Goal: Information Seeking & Learning: Learn about a topic

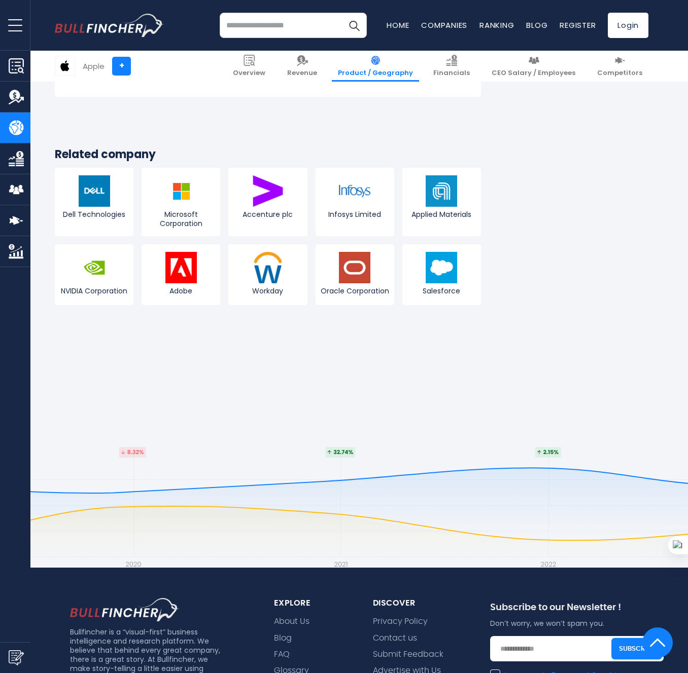
scroll to position [1926, 0]
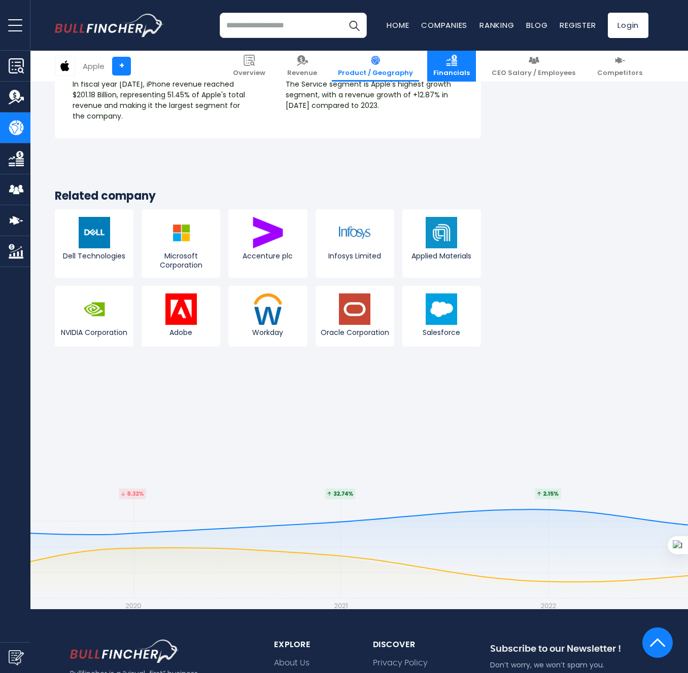
drag, startPoint x: 488, startPoint y: 55, endPoint x: 486, endPoint y: 60, distance: 5.5
click at [476, 56] on link "Financials" at bounding box center [451, 66] width 49 height 31
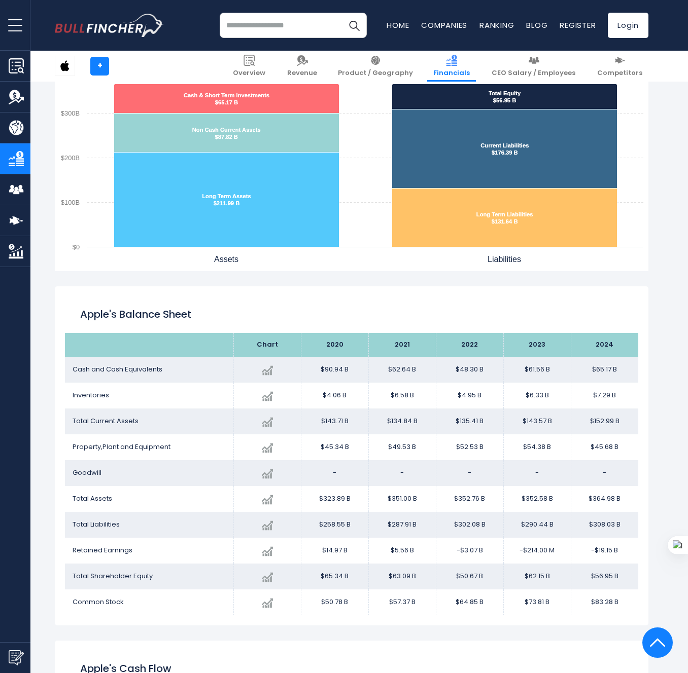
scroll to position [911, 0]
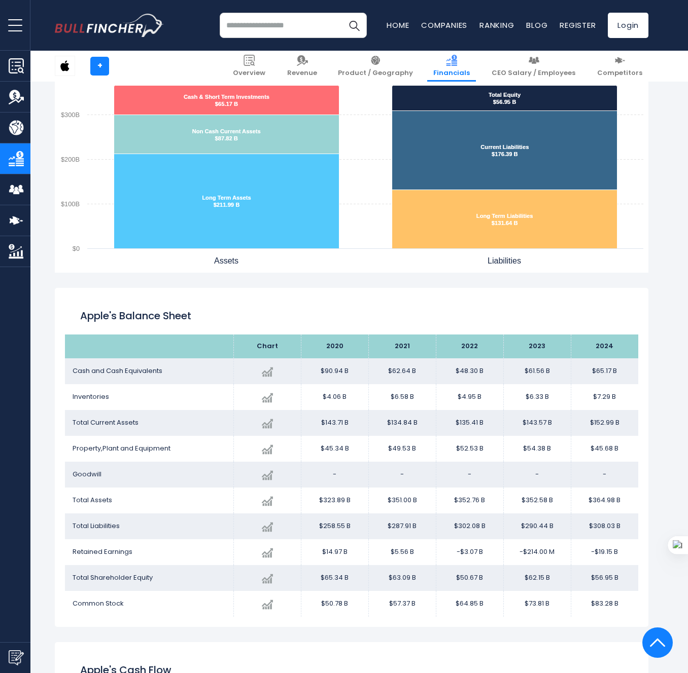
click at [21, 124] on img "Company Product/Geography" at bounding box center [16, 127] width 15 height 15
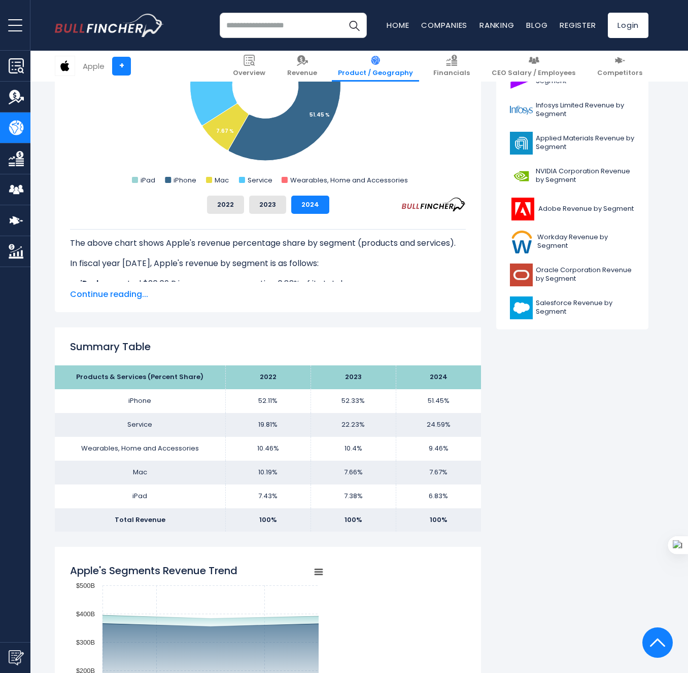
scroll to position [484, 0]
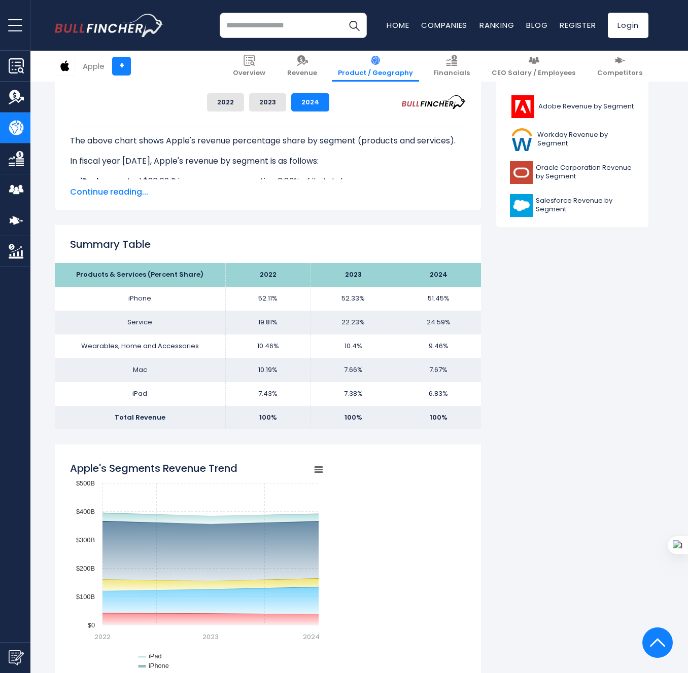
click at [139, 297] on td "iPhone" at bounding box center [140, 299] width 170 height 24
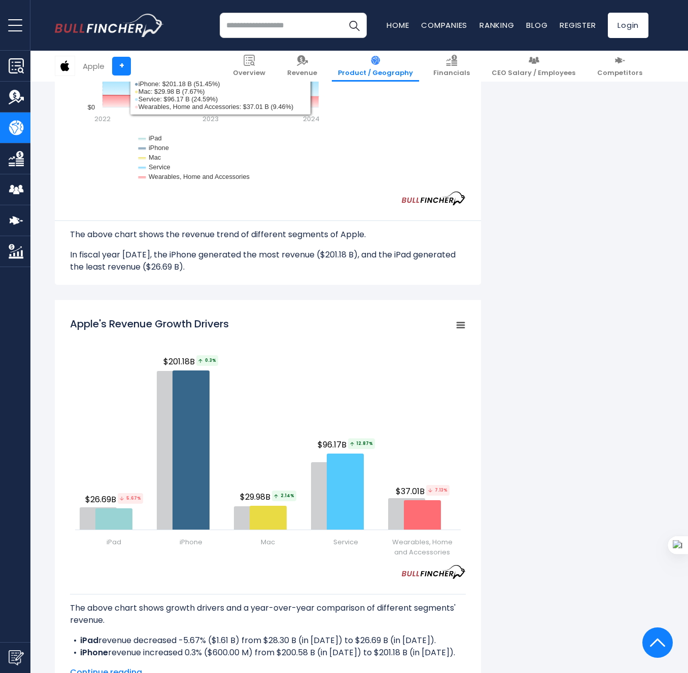
scroll to position [1060, 0]
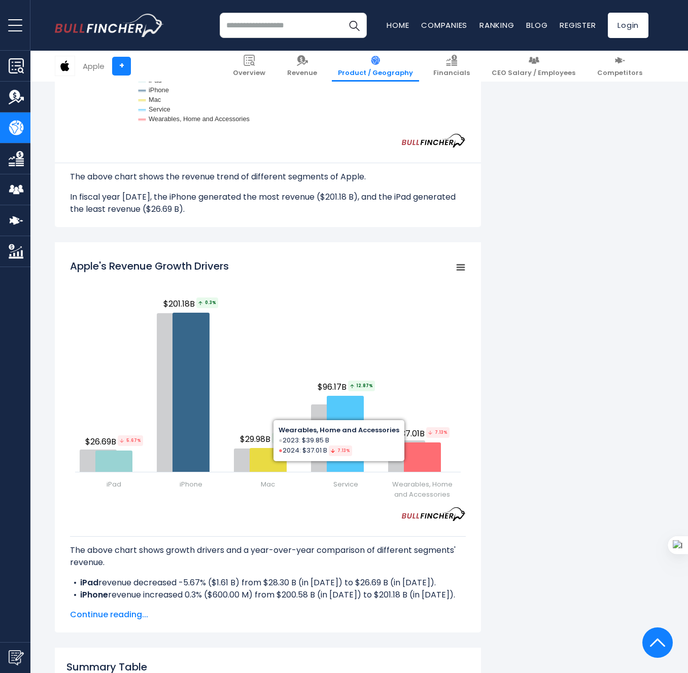
click at [457, 268] on icon "Apple's Revenue Growth Drivers" at bounding box center [460, 267] width 7 height 5
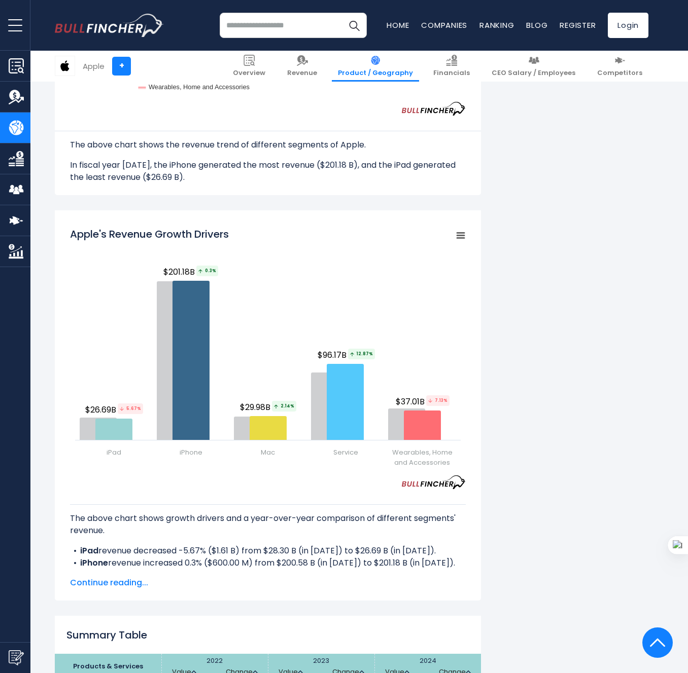
scroll to position [1086, 0]
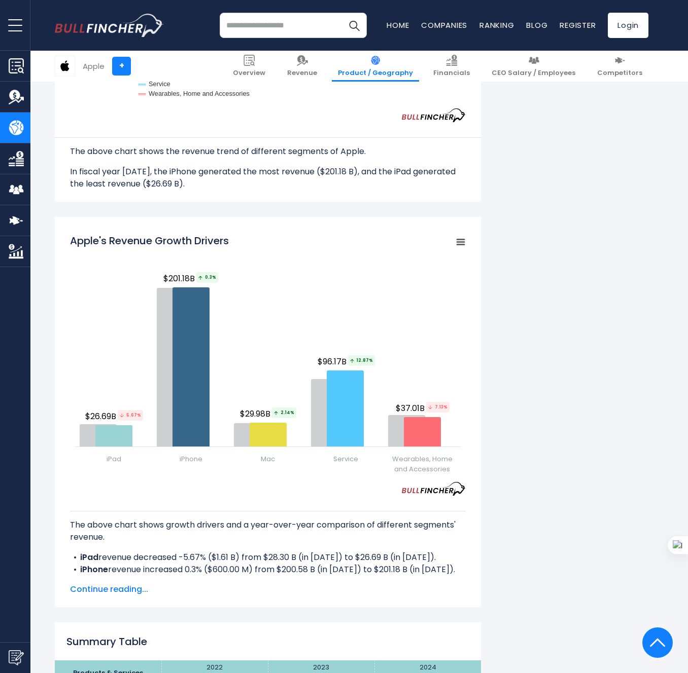
click at [19, 30] on button "open menu" at bounding box center [15, 25] width 30 height 50
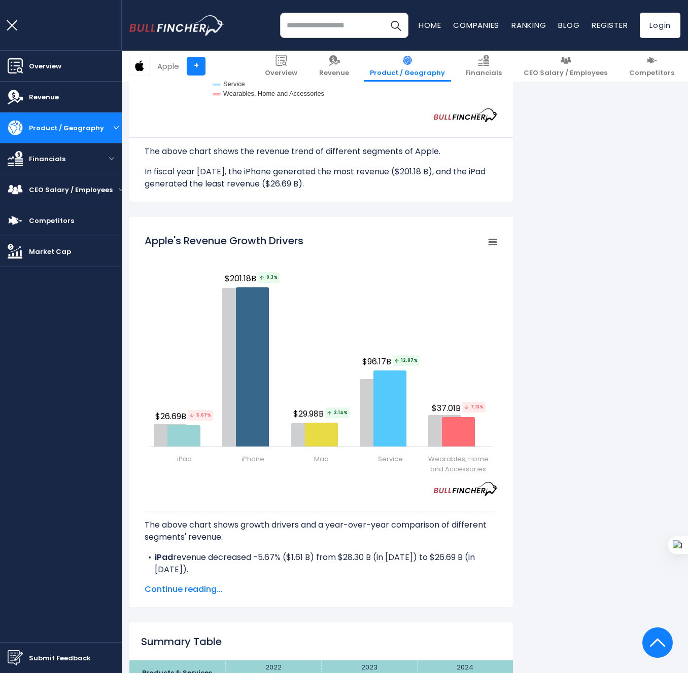
click at [111, 132] on div "Product / Geography" at bounding box center [61, 127] width 122 height 31
click at [110, 124] on div "Product / Geography" at bounding box center [61, 127] width 122 height 31
click at [114, 125] on button "open menu" at bounding box center [116, 127] width 12 height 5
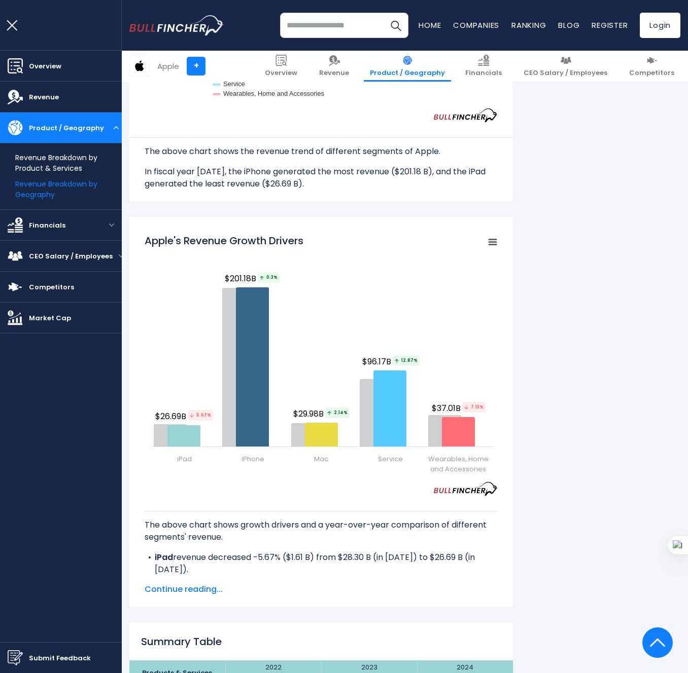
click at [59, 194] on link "Revenue Breakdown by Geography" at bounding box center [68, 189] width 106 height 21
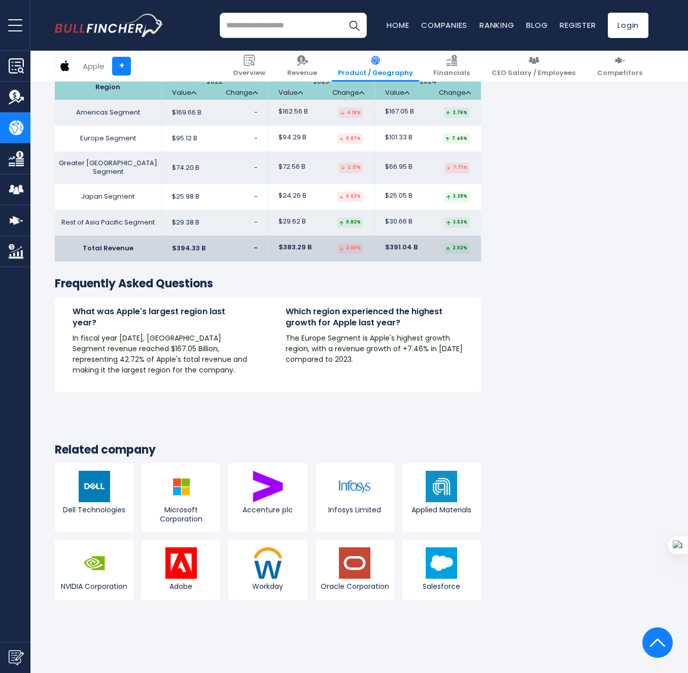
scroll to position [2030, 0]
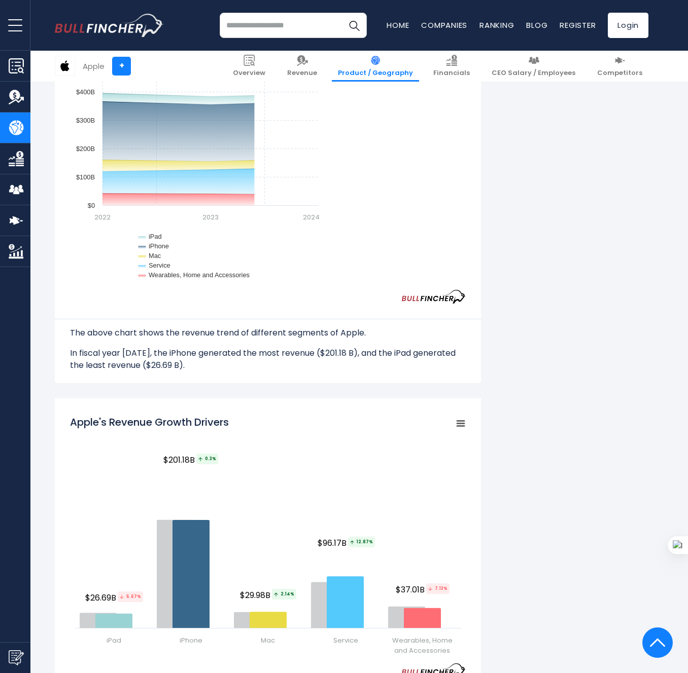
scroll to position [1086, 0]
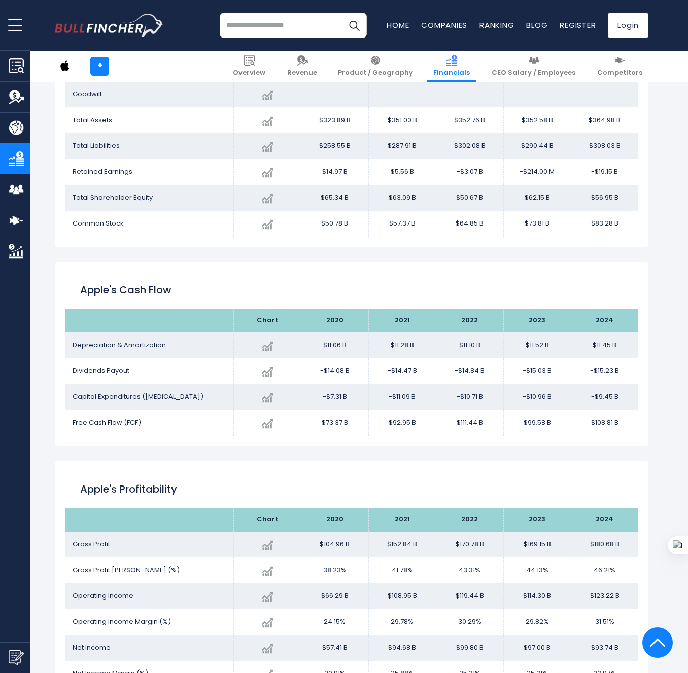
scroll to position [549, 0]
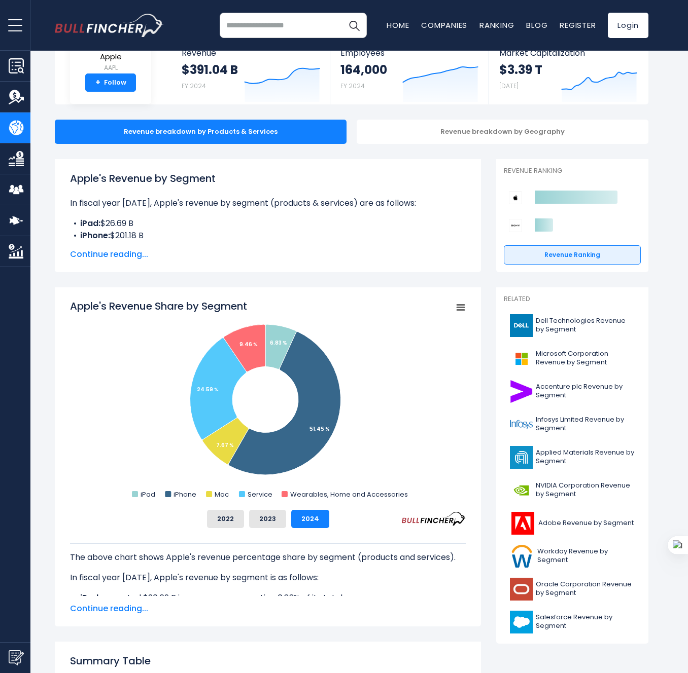
scroll to position [72, 0]
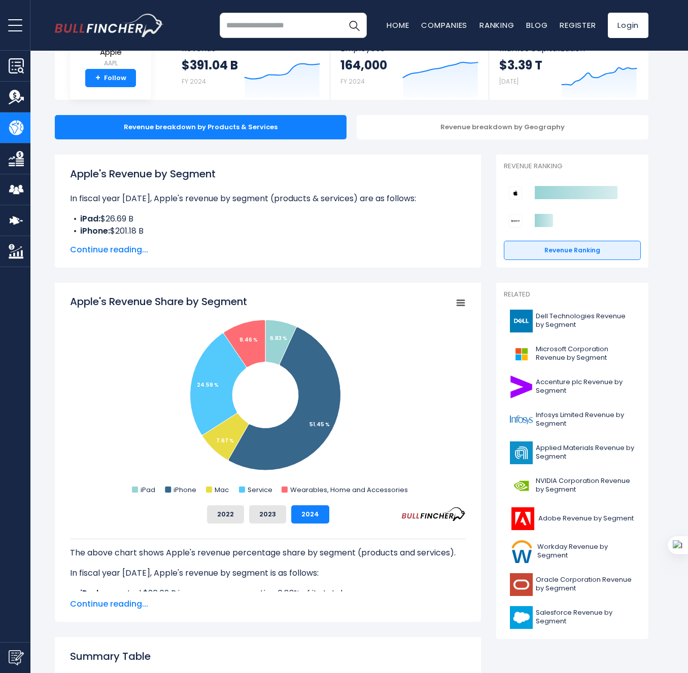
click at [110, 244] on span "Continue reading..." at bounding box center [268, 250] width 396 height 12
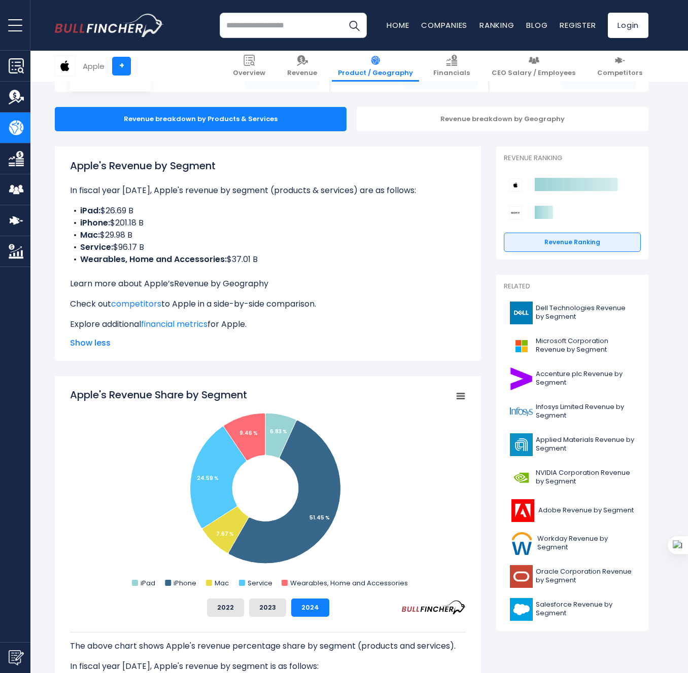
scroll to position [81, 0]
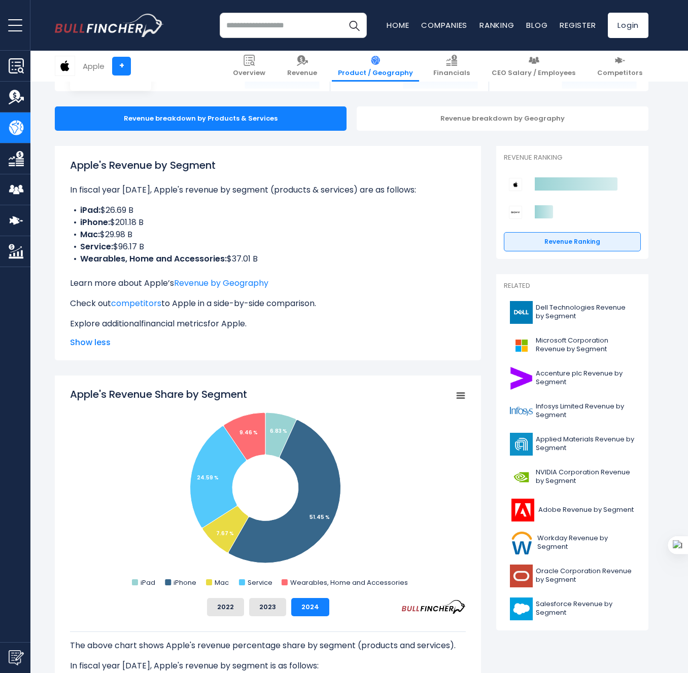
click at [148, 326] on link "financial metrics" at bounding box center [174, 324] width 66 height 12
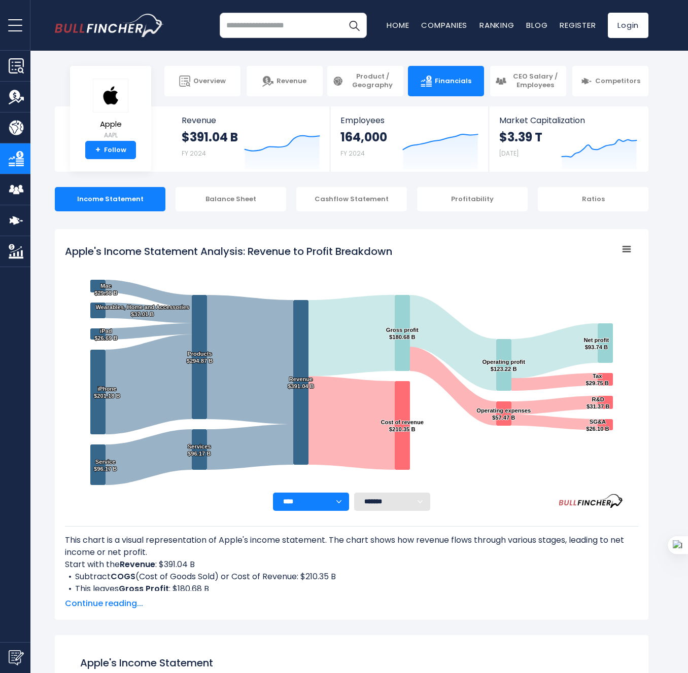
click at [9, 21] on button "open menu" at bounding box center [15, 25] width 30 height 50
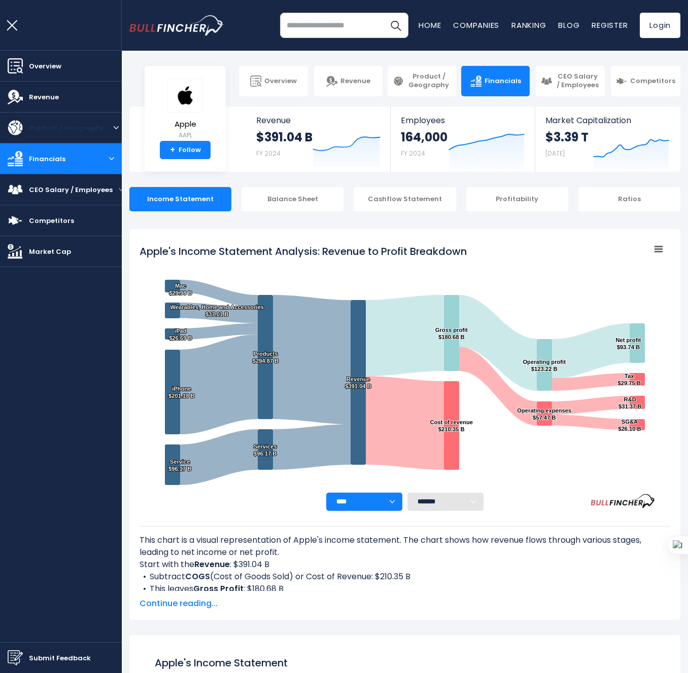
click at [93, 129] on span "Product / Geography" at bounding box center [66, 128] width 75 height 11
click at [34, 96] on span "Revenue" at bounding box center [44, 97] width 30 height 11
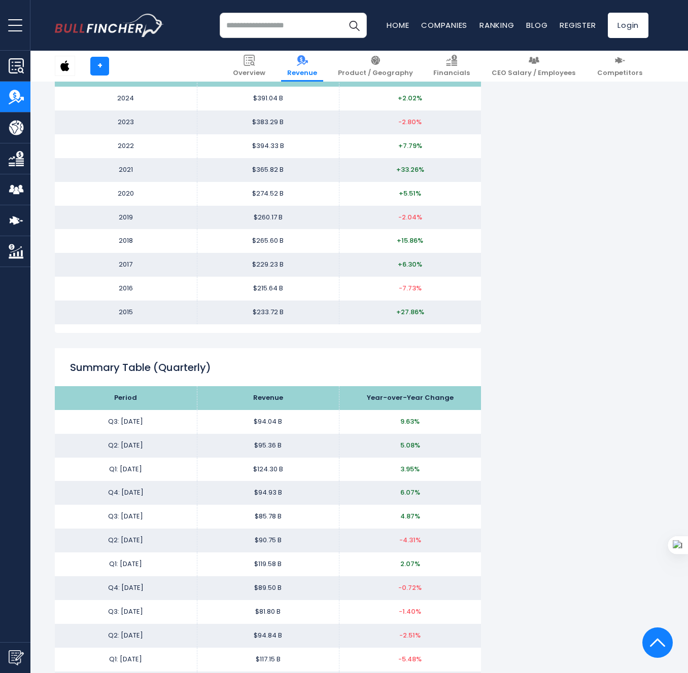
scroll to position [1046, 0]
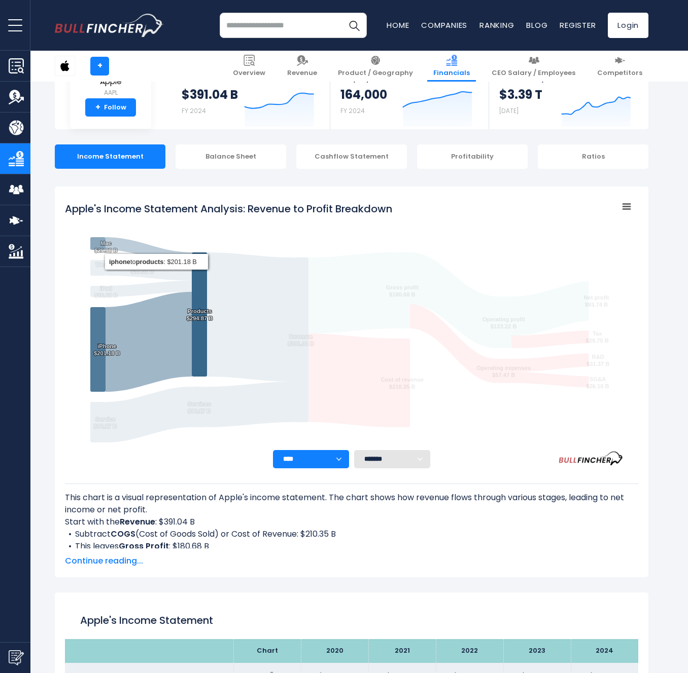
scroll to position [549, 0]
